Goal: Information Seeking & Learning: Learn about a topic

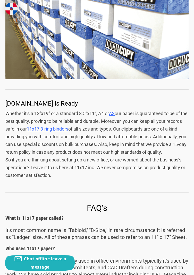
scroll to position [991, 0]
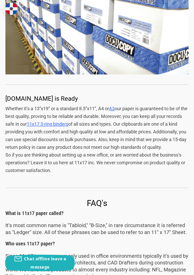
click at [49, 123] on link "11x17 3-ring binders" at bounding box center [47, 123] width 41 height 5
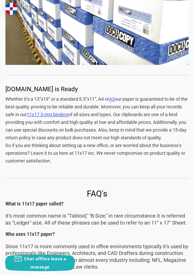
scroll to position [1008, 0]
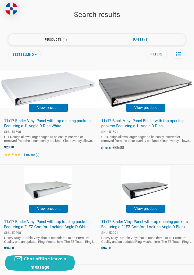
scroll to position [85, 0]
click at [160, 105] on button "View product" at bounding box center [145, 108] width 39 height 8
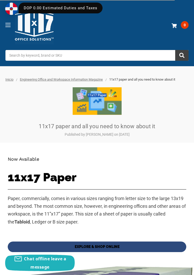
scroll to position [1008, 0]
